Goal: Register for event/course

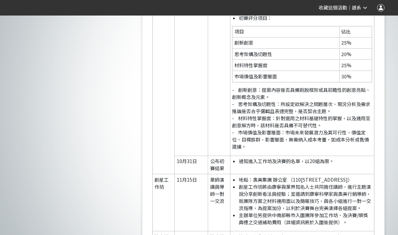
scroll to position [1365, 0]
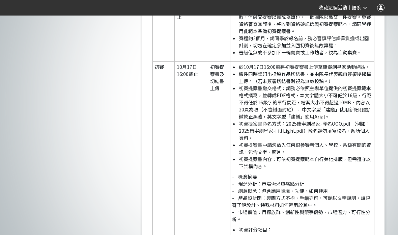
scroll to position [1127, 0]
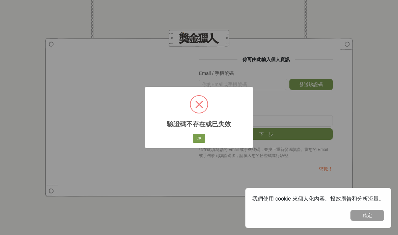
click at [202, 134] on button "OK" at bounding box center [199, 138] width 12 height 9
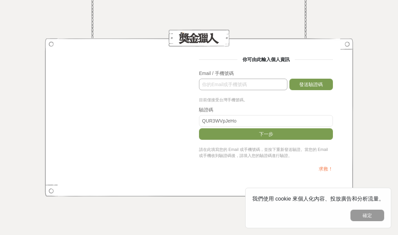
click at [240, 83] on input "text" at bounding box center [243, 84] width 88 height 11
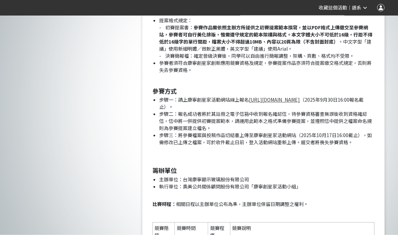
scroll to position [883, 0]
click at [300, 96] on link "[URL][DOMAIN_NAME]" at bounding box center [274, 99] width 51 height 7
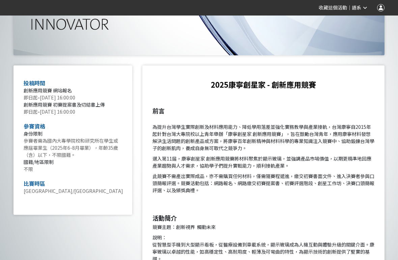
scroll to position [216, 0]
